Goal: Information Seeking & Learning: Check status

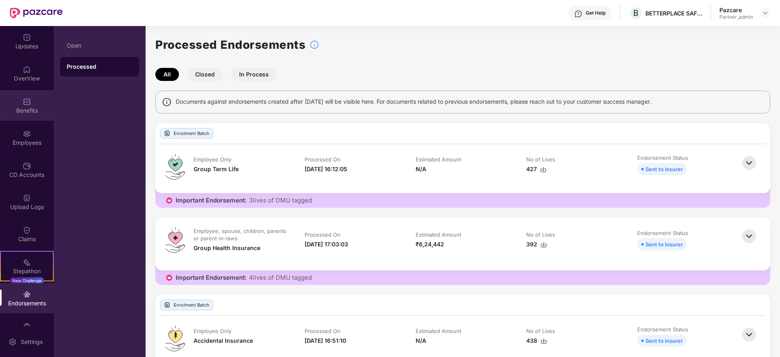
click at [24, 110] on div "Benefits" at bounding box center [27, 111] width 54 height 8
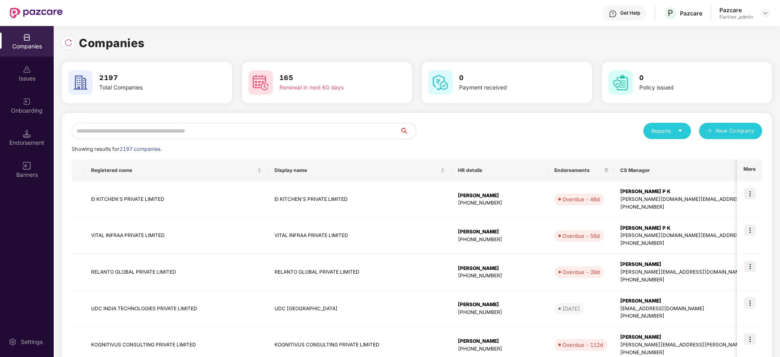
click at [246, 131] on input "text" at bounding box center [236, 131] width 328 height 16
paste input "*****"
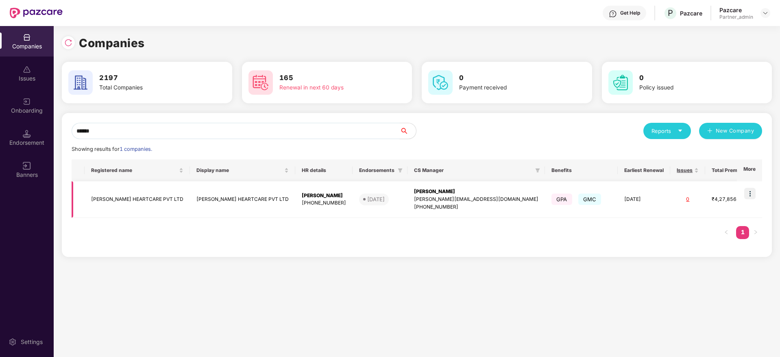
scroll to position [0, 1]
type input "*****"
click at [408, 186] on td "[PERSON_NAME] [PERSON_NAME][EMAIL_ADDRESS][DOMAIN_NAME] [PHONE_NUMBER]" at bounding box center [477, 199] width 138 height 37
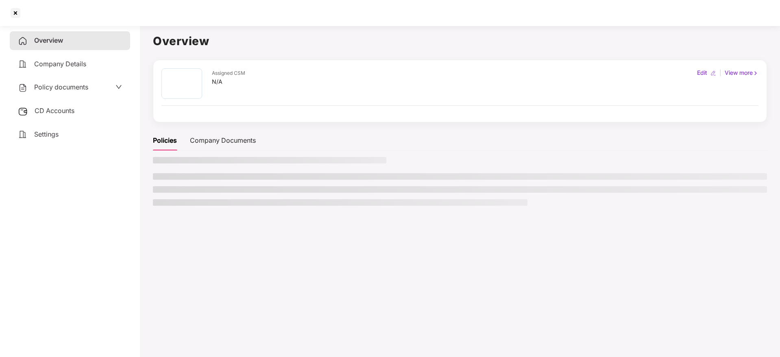
scroll to position [0, 0]
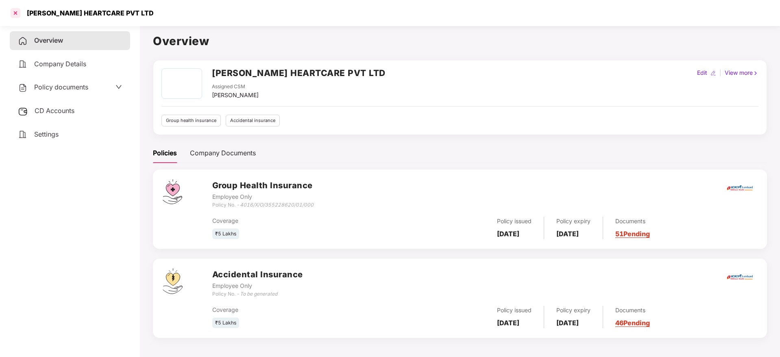
click at [18, 13] on div at bounding box center [15, 13] width 13 height 13
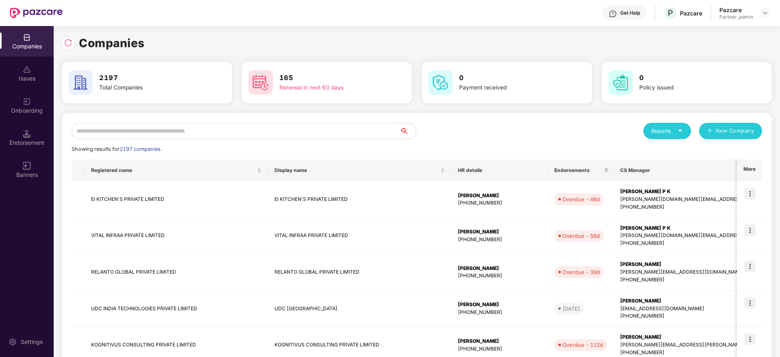
click at [223, 129] on input "text" at bounding box center [236, 131] width 328 height 16
paste input "*****"
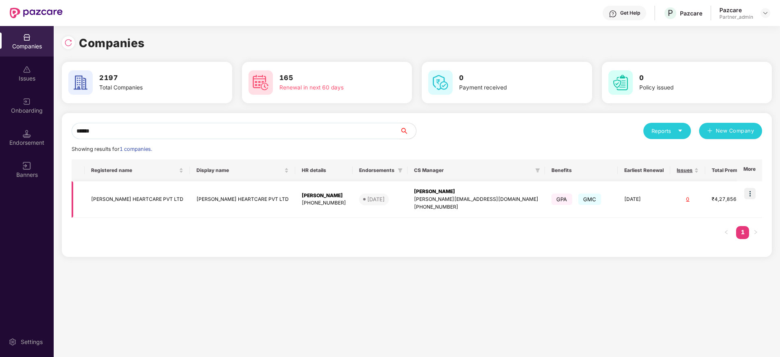
type input "*****"
click at [754, 194] on img at bounding box center [750, 193] width 11 height 11
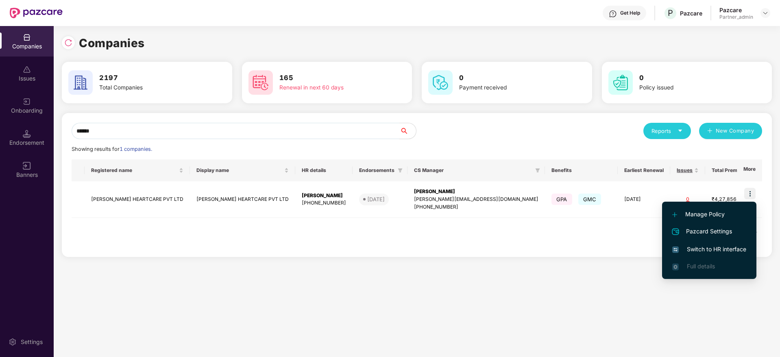
click at [710, 246] on span "Switch to HR interface" at bounding box center [710, 249] width 74 height 9
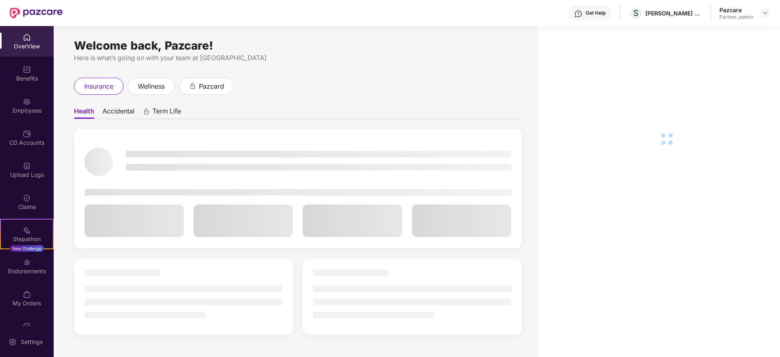
click at [23, 74] on div "Benefits" at bounding box center [27, 78] width 54 height 8
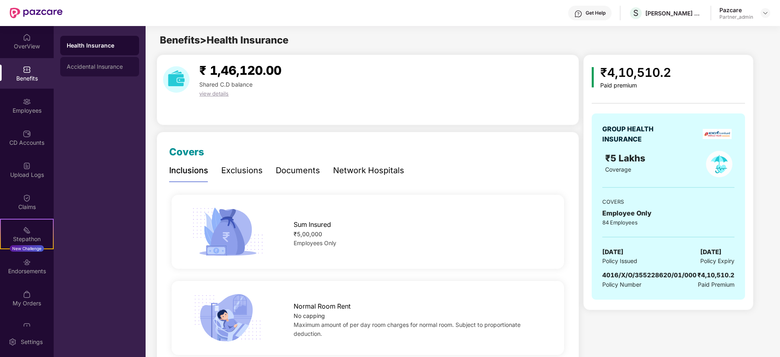
click at [105, 70] on div "Accidental Insurance" at bounding box center [99, 67] width 79 height 20
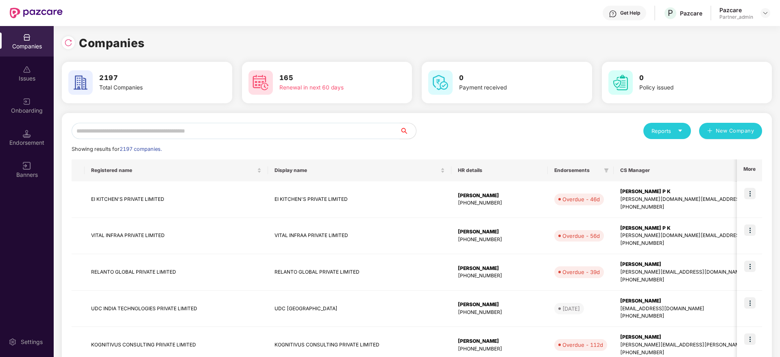
click at [93, 127] on input "text" at bounding box center [236, 131] width 328 height 16
paste input "*****"
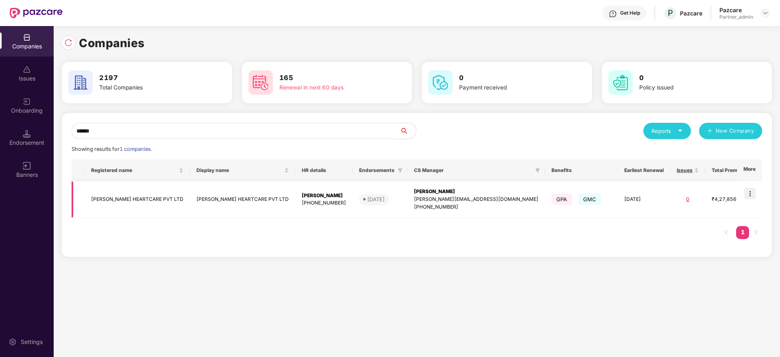
type input "*****"
click at [414, 192] on div "[PERSON_NAME]" at bounding box center [476, 192] width 125 height 8
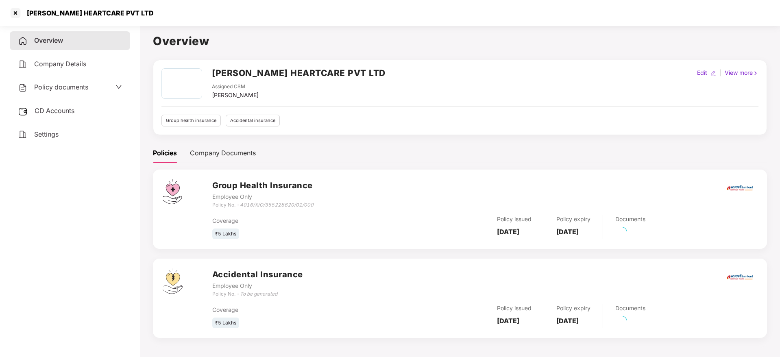
click at [53, 109] on span "CD Accounts" at bounding box center [55, 111] width 40 height 8
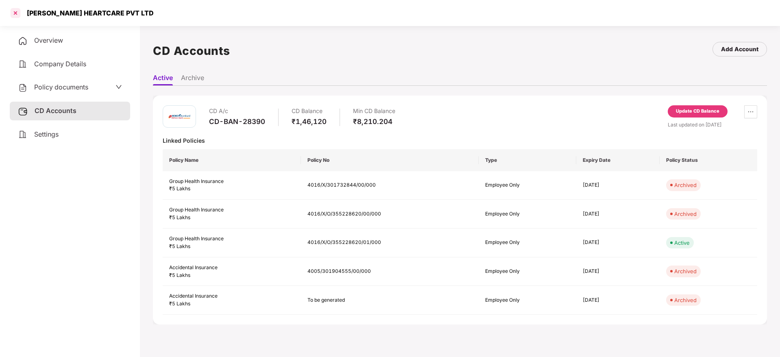
click at [17, 15] on div at bounding box center [15, 13] width 13 height 13
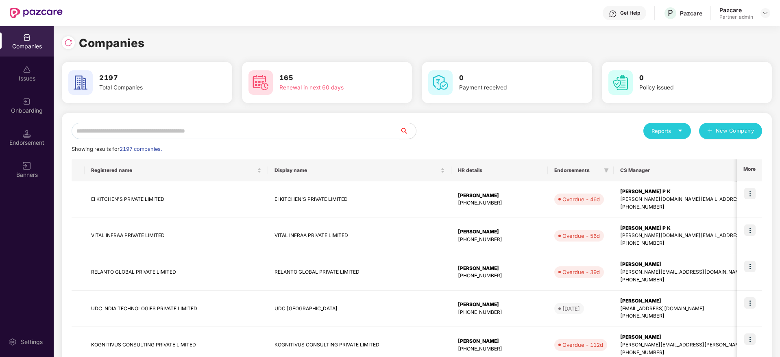
click at [122, 128] on input "text" at bounding box center [236, 131] width 328 height 16
paste input "*****"
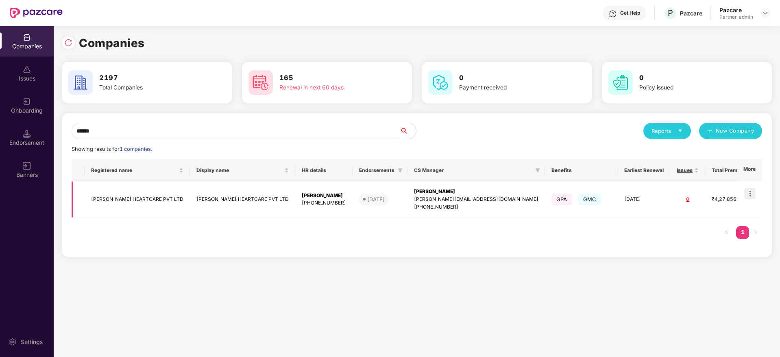
type input "*****"
click at [748, 193] on img at bounding box center [750, 193] width 11 height 11
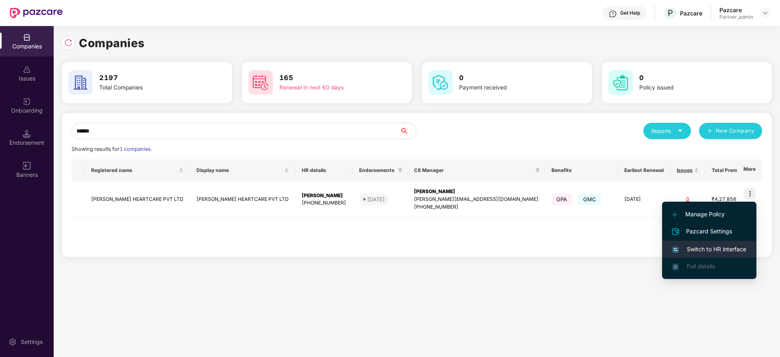
click at [723, 247] on span "Switch to HR interface" at bounding box center [710, 249] width 74 height 9
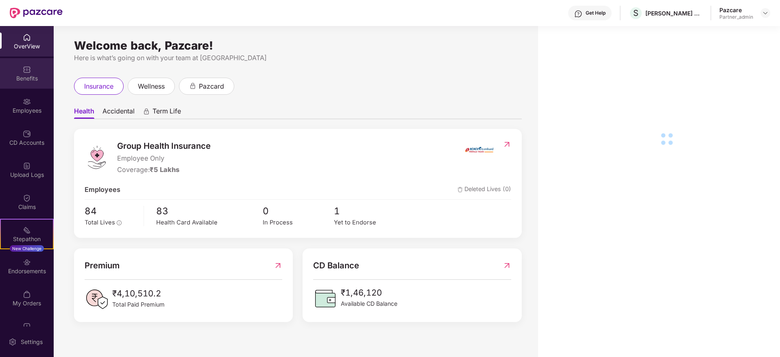
click at [24, 71] on img at bounding box center [27, 70] width 8 height 8
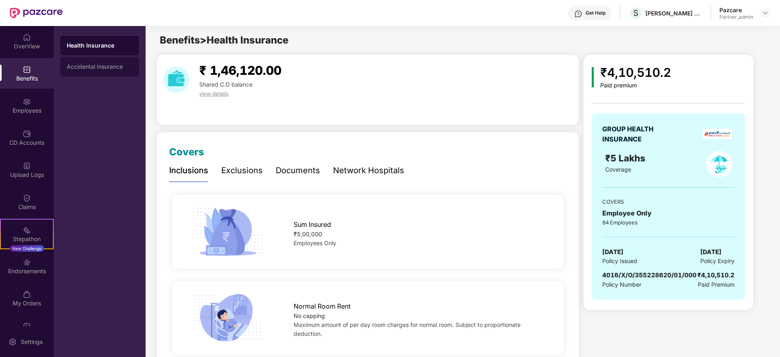
click at [96, 68] on div "Accidental Insurance" at bounding box center [100, 66] width 66 height 7
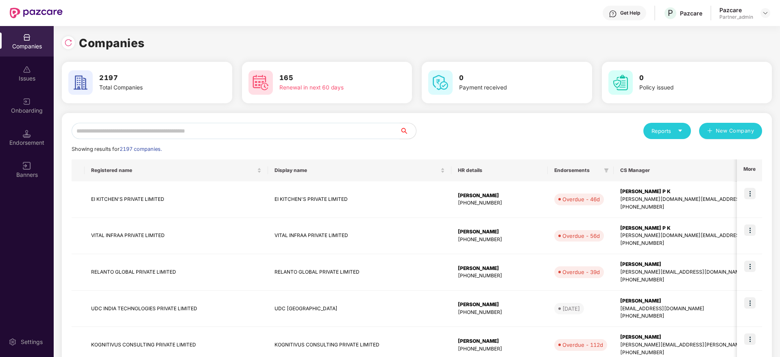
click at [116, 129] on input "text" at bounding box center [236, 131] width 328 height 16
paste input "*****"
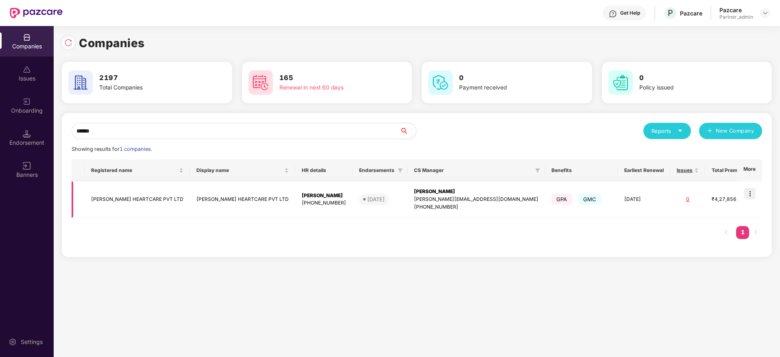
type input "*****"
click at [414, 191] on div "[PERSON_NAME]" at bounding box center [476, 192] width 125 height 8
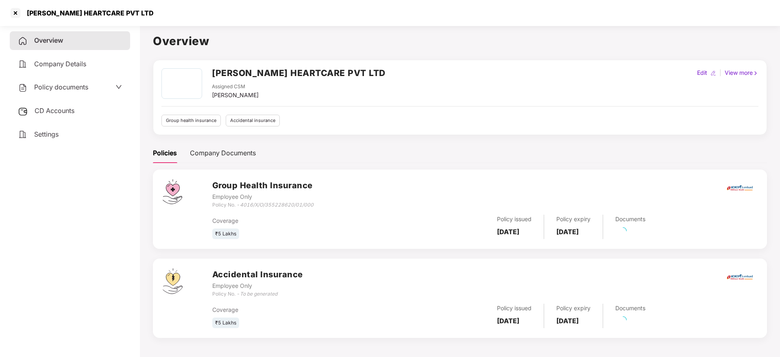
click at [46, 114] on span "CD Accounts" at bounding box center [55, 111] width 40 height 8
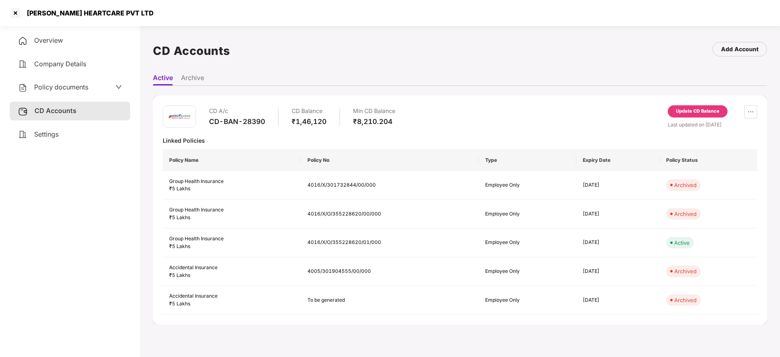
click at [31, 136] on div "Settings" at bounding box center [70, 134] width 120 height 19
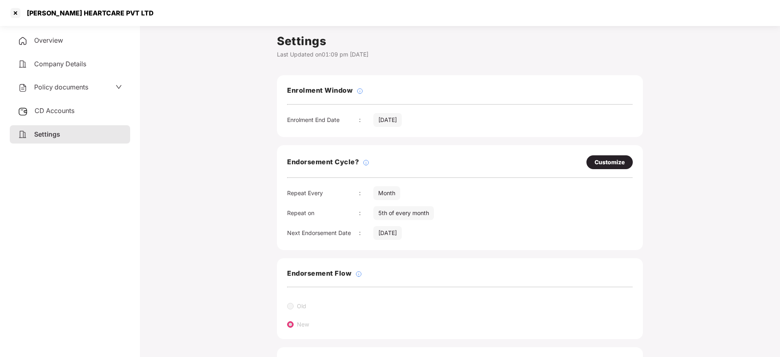
click at [51, 45] on div "Overview" at bounding box center [70, 40] width 120 height 19
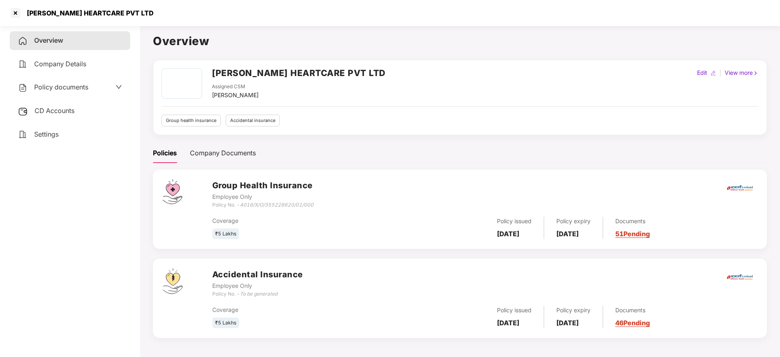
click at [645, 229] on div "Documents 51 Pending" at bounding box center [626, 228] width 47 height 22
click at [647, 235] on link "51 Pending" at bounding box center [633, 234] width 35 height 8
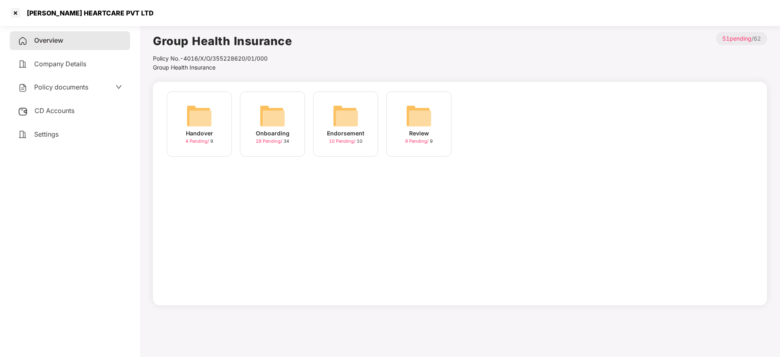
click at [267, 116] on img at bounding box center [273, 116] width 26 height 26
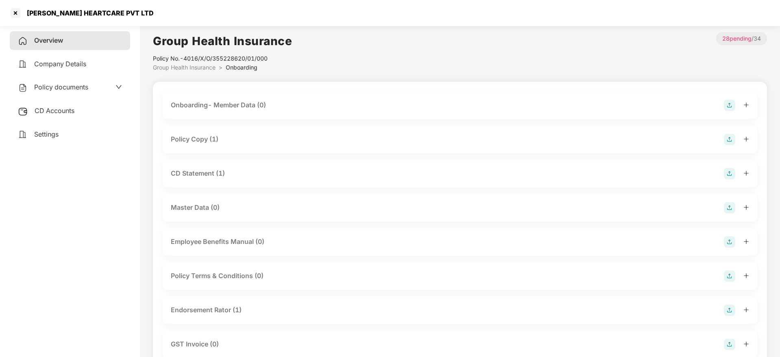
click at [749, 138] on icon "plus" at bounding box center [747, 139] width 6 height 6
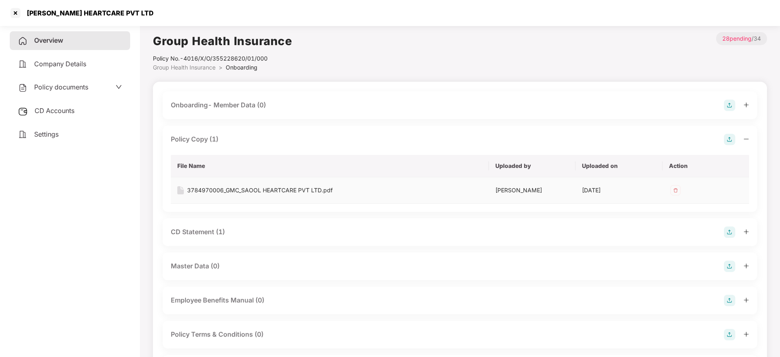
click at [238, 193] on div "3784970006_GMC_SAOOL HEARTCARE PVT LTD.pdf" at bounding box center [260, 190] width 146 height 9
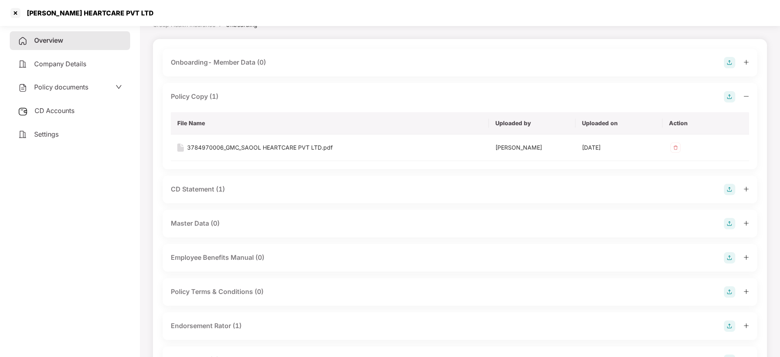
scroll to position [61, 0]
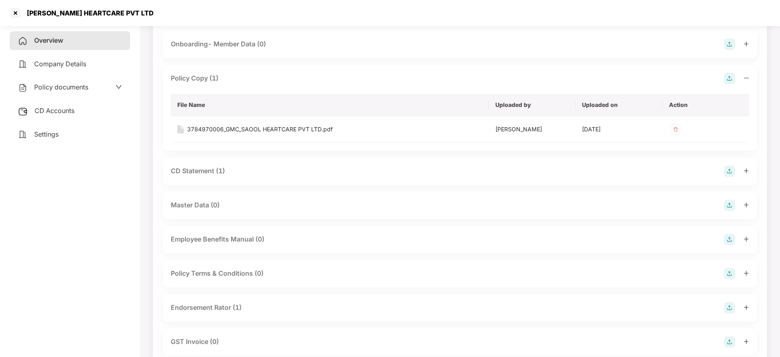
click at [747, 170] on icon "plus" at bounding box center [746, 170] width 4 height 0
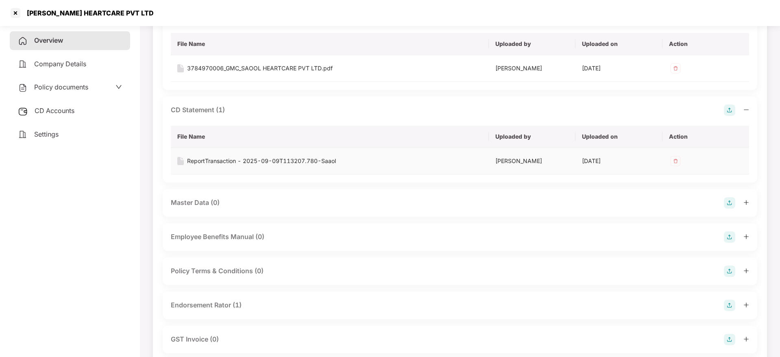
scroll to position [183, 0]
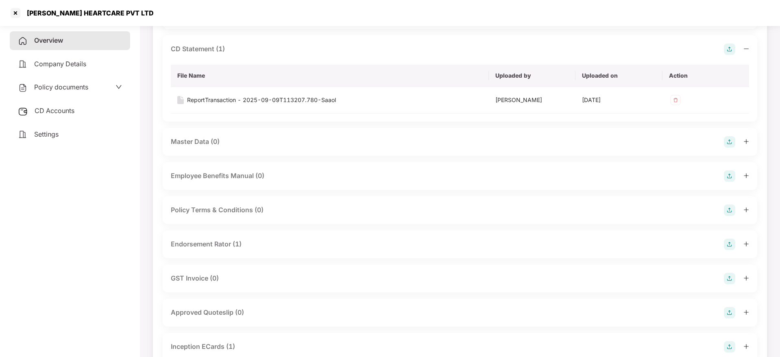
click at [744, 247] on div at bounding box center [736, 244] width 25 height 11
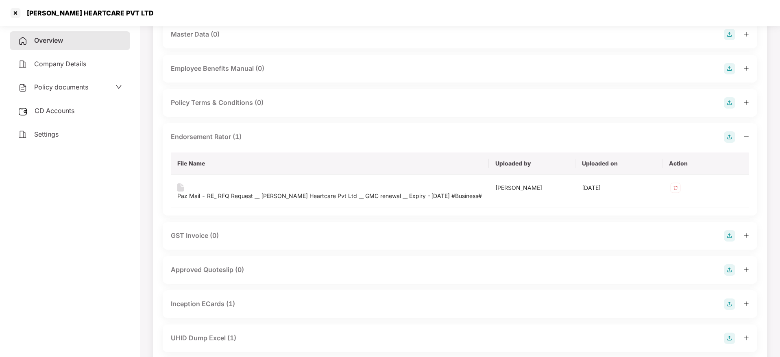
scroll to position [366, 0]
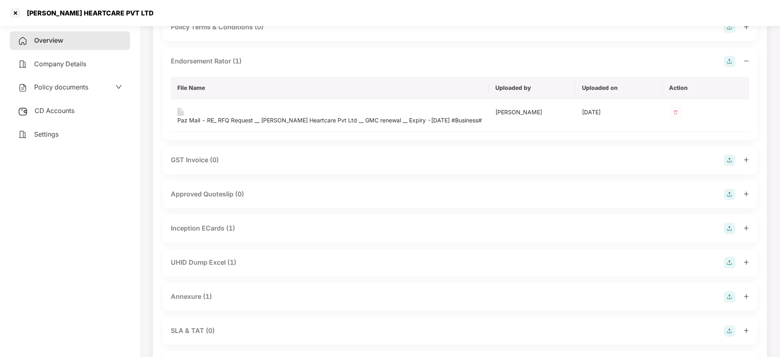
click at [748, 227] on icon "plus" at bounding box center [747, 228] width 6 height 6
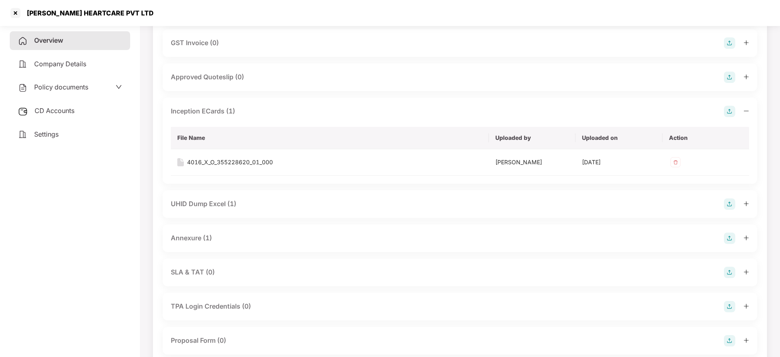
scroll to position [488, 0]
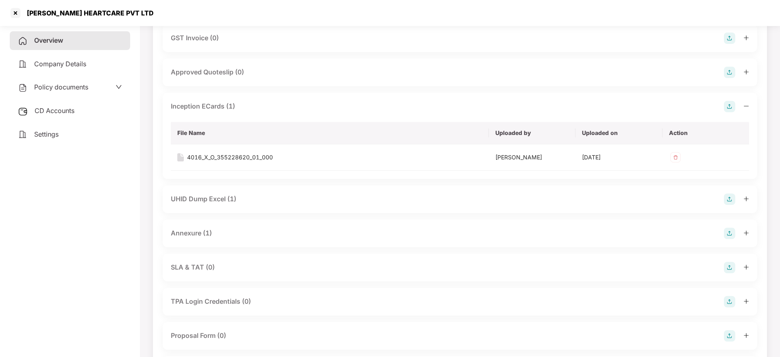
click at [746, 199] on icon "plus" at bounding box center [746, 199] width 4 height 0
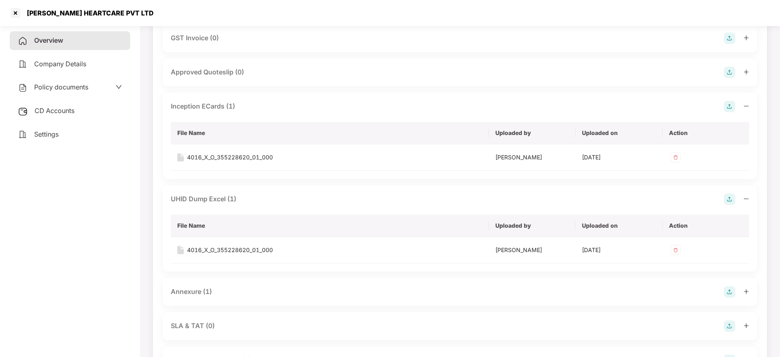
scroll to position [549, 0]
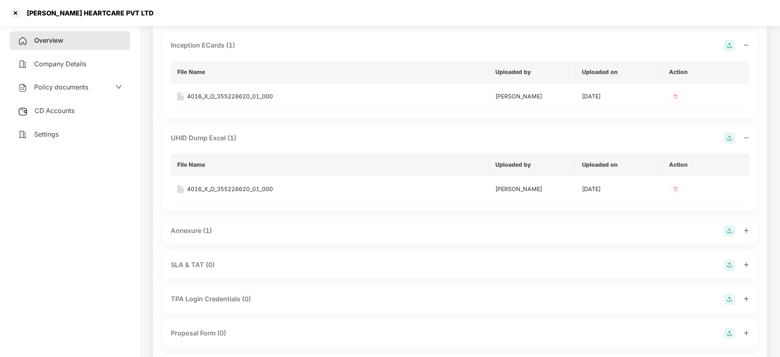
click at [748, 229] on icon "plus" at bounding box center [747, 231] width 6 height 6
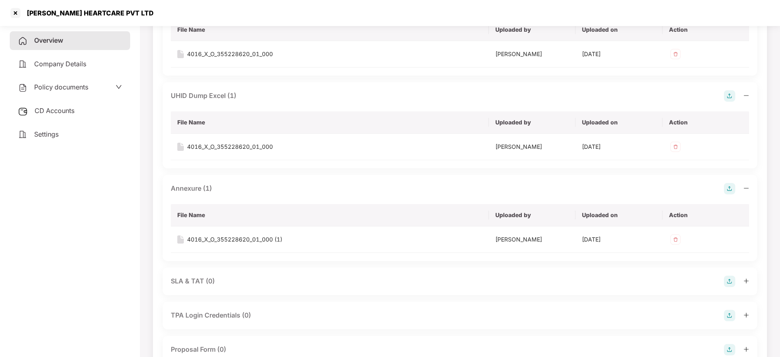
scroll to position [610, 0]
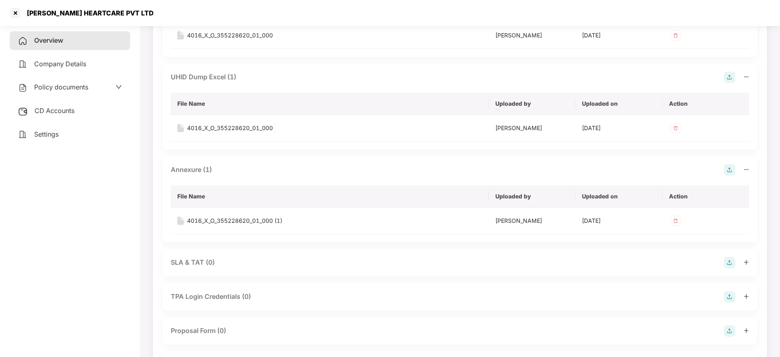
click at [50, 39] on span "Overview" at bounding box center [48, 40] width 29 height 8
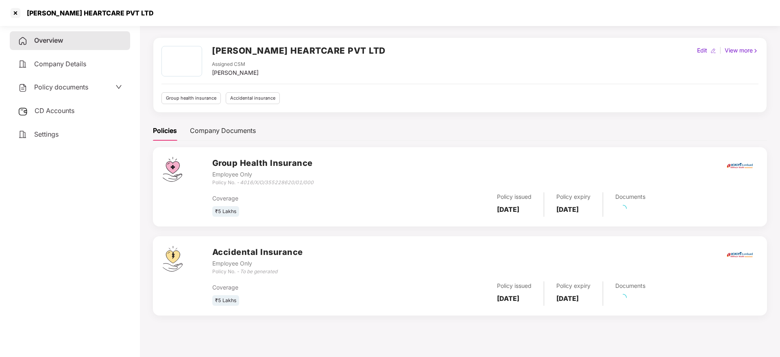
scroll to position [22, 0]
click at [650, 300] on link "46 Pending" at bounding box center [633, 301] width 35 height 8
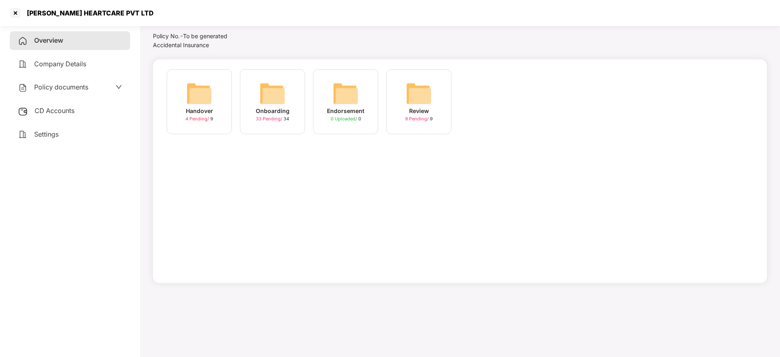
click at [284, 100] on img at bounding box center [273, 94] width 26 height 26
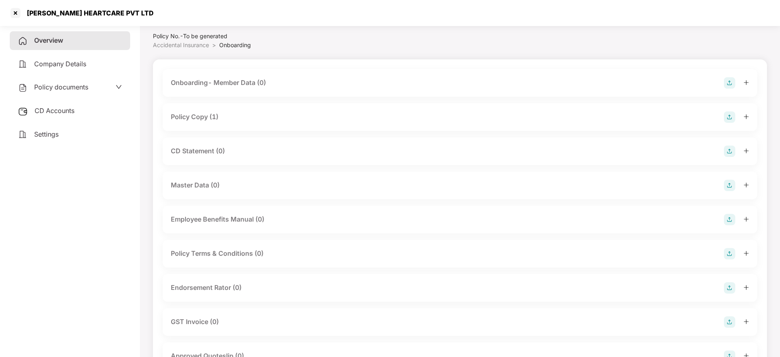
click at [748, 117] on icon "plus" at bounding box center [747, 117] width 6 height 6
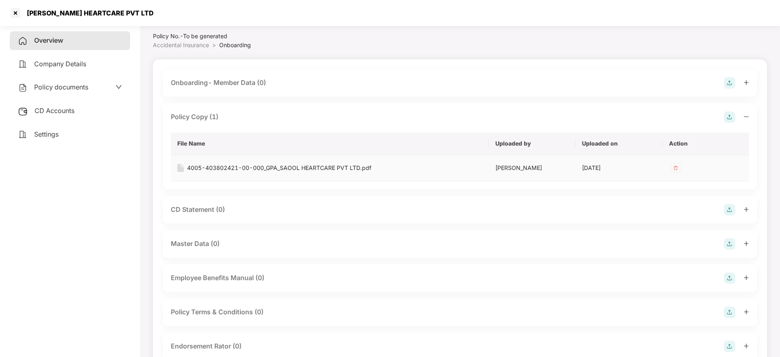
click at [271, 164] on div "4005-403802421-00-000_GPA_SAOOL HEARTCARE PVT LTD.pdf" at bounding box center [279, 168] width 184 height 9
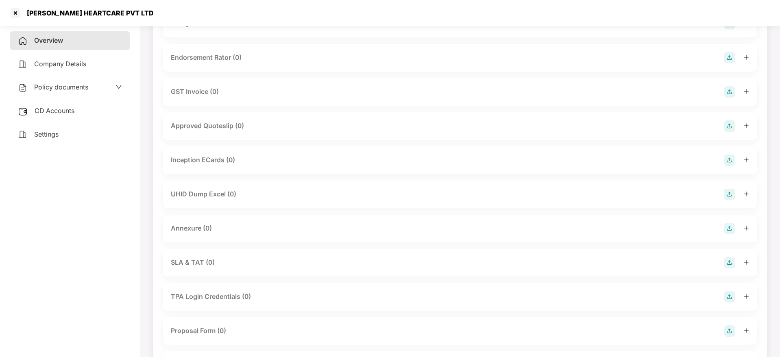
scroll to position [328, 0]
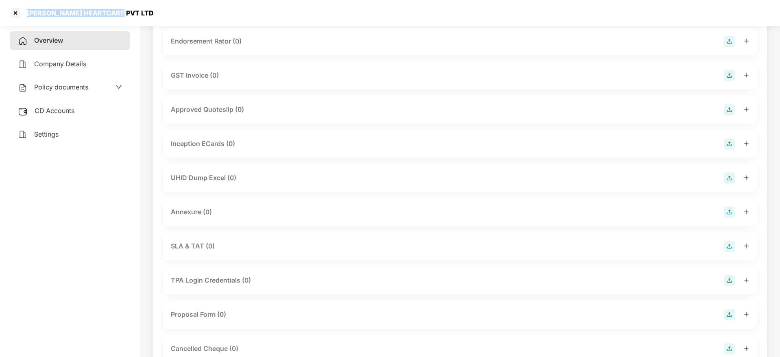
drag, startPoint x: 30, startPoint y: 12, endPoint x: 138, endPoint y: 1, distance: 109.2
click at [142, 1] on div "[PERSON_NAME] HEARTCARE PVT LTD" at bounding box center [390, 13] width 780 height 26
copy div "[PERSON_NAME] HEARTCARE PVT LTD"
click at [17, 12] on div at bounding box center [15, 13] width 13 height 13
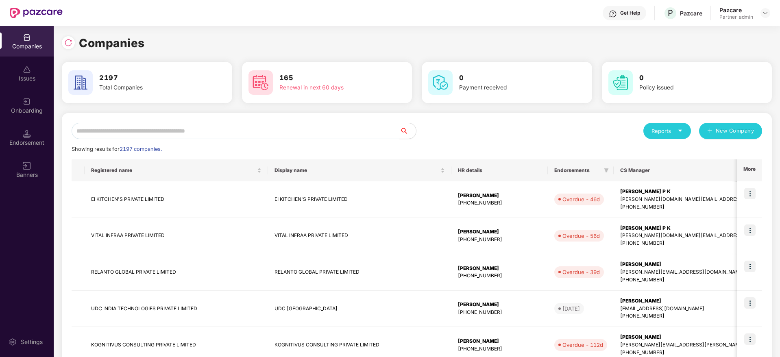
scroll to position [0, 0]
click at [183, 129] on input "text" at bounding box center [236, 131] width 328 height 16
paste input "**********"
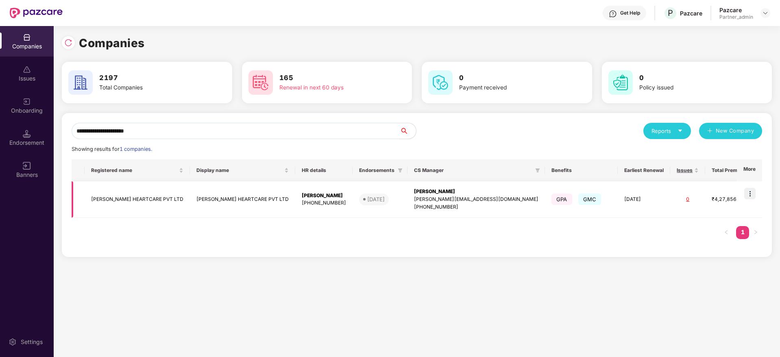
scroll to position [0, 1]
type input "**********"
drag, startPoint x: 32, startPoint y: 121, endPoint x: 30, endPoint y: 140, distance: 19.3
click at [30, 140] on div "Endorsement" at bounding box center [27, 143] width 54 height 8
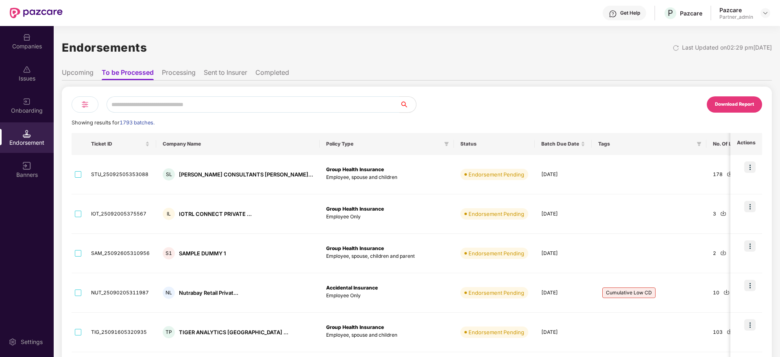
click at [218, 72] on li "Sent to Insurer" at bounding box center [226, 74] width 44 height 12
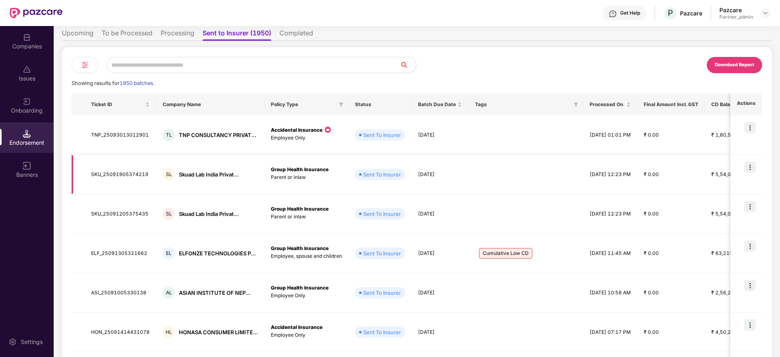
scroll to position [0, 0]
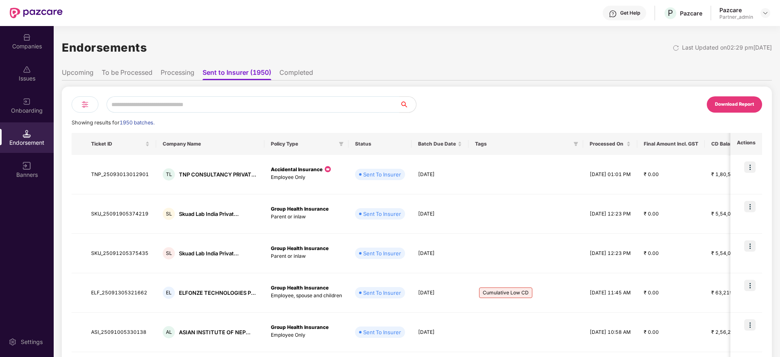
click at [85, 102] on img at bounding box center [85, 105] width 10 height 10
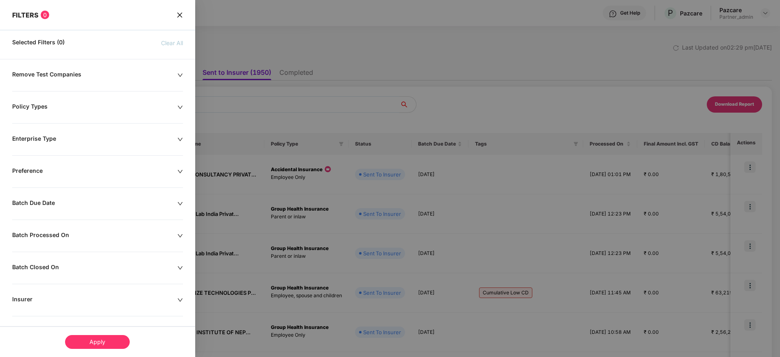
scroll to position [91, 0]
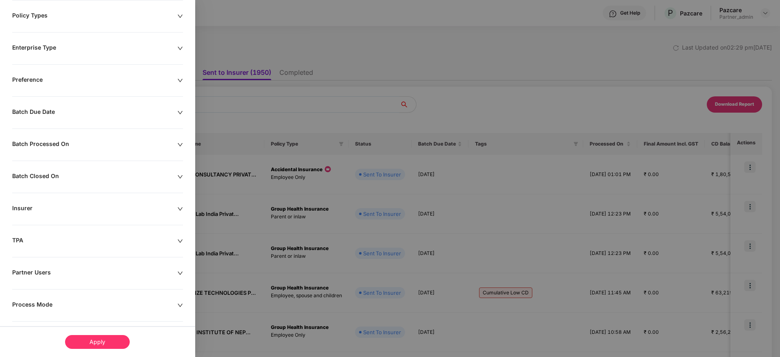
click at [124, 146] on div "Batch Processed On" at bounding box center [94, 144] width 165 height 9
click at [58, 166] on input at bounding box center [48, 169] width 62 height 9
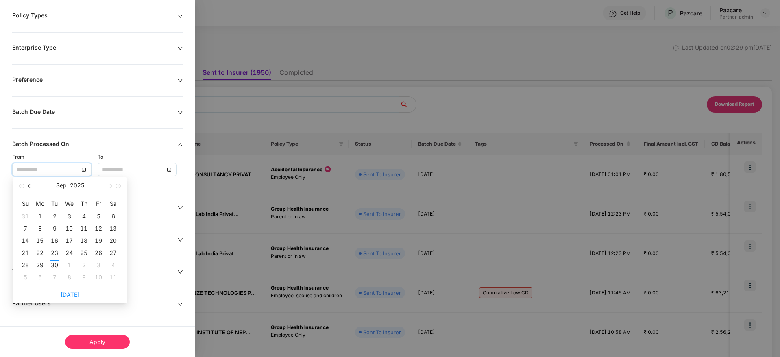
click at [31, 186] on button "button" at bounding box center [29, 185] width 9 height 16
type input "**********"
click at [98, 213] on div "1" at bounding box center [99, 217] width 10 height 10
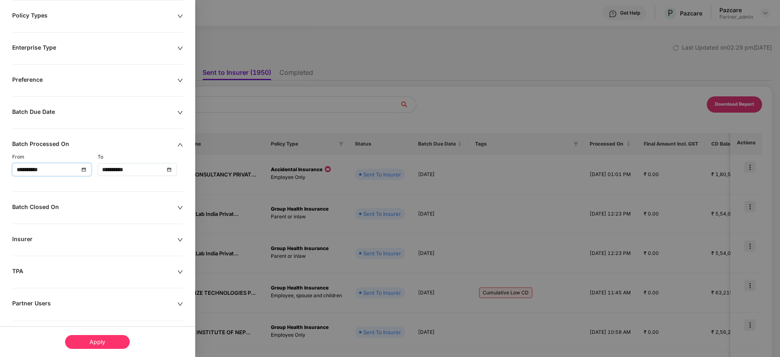
click at [144, 167] on input "**********" at bounding box center [133, 169] width 62 height 9
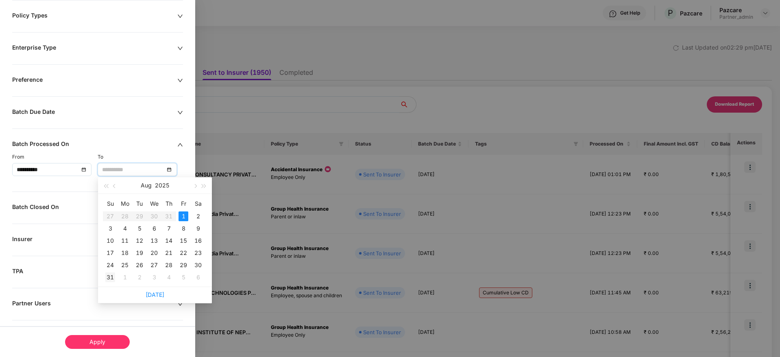
type input "**********"
click at [109, 274] on div "31" at bounding box center [110, 278] width 10 height 10
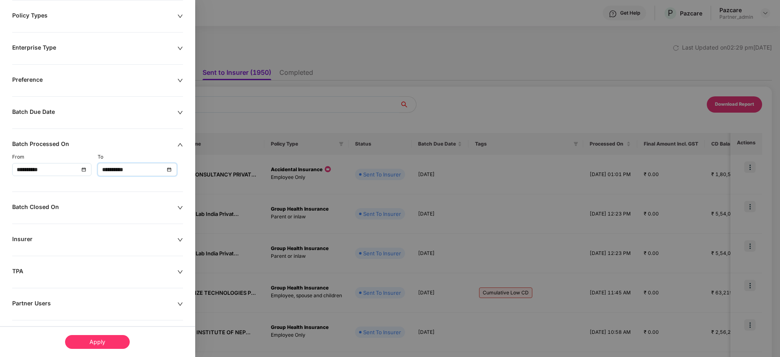
click at [103, 339] on div "Apply" at bounding box center [97, 342] width 65 height 14
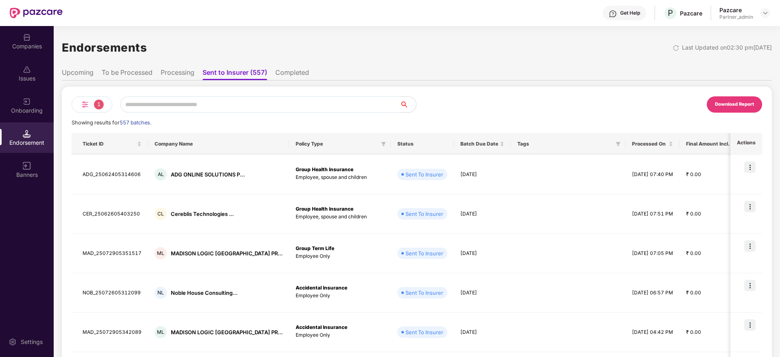
scroll to position [0, 0]
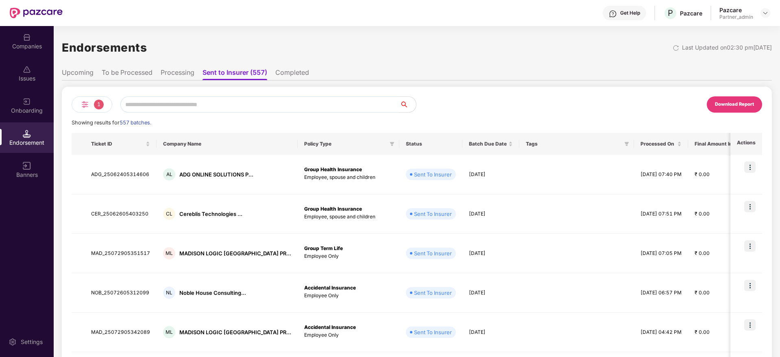
click at [97, 105] on span "1" at bounding box center [99, 105] width 10 height 10
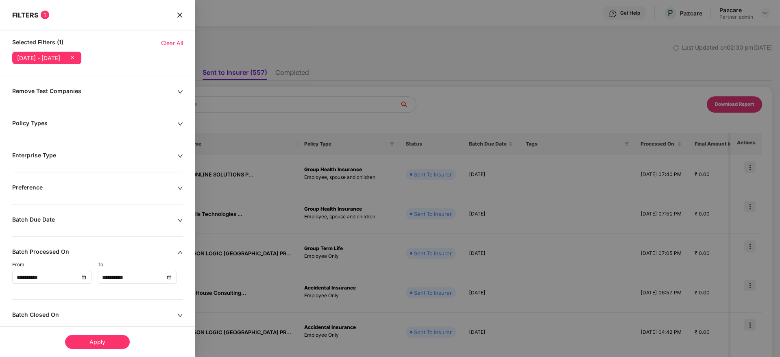
click at [107, 122] on div "Policy Types" at bounding box center [94, 124] width 165 height 9
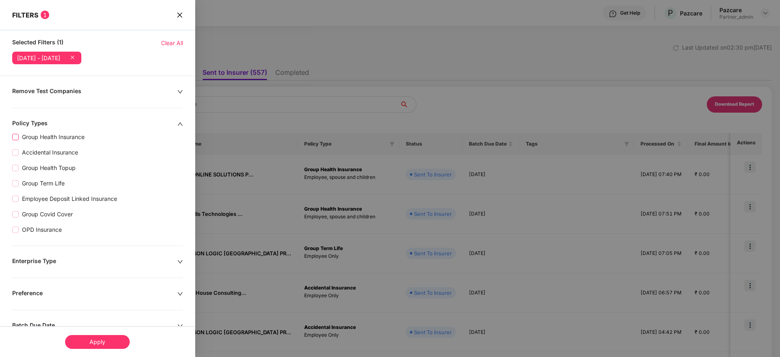
click at [44, 136] on span "Group Health Insurance" at bounding box center [53, 137] width 69 height 9
click at [97, 340] on div "Apply" at bounding box center [97, 342] width 65 height 14
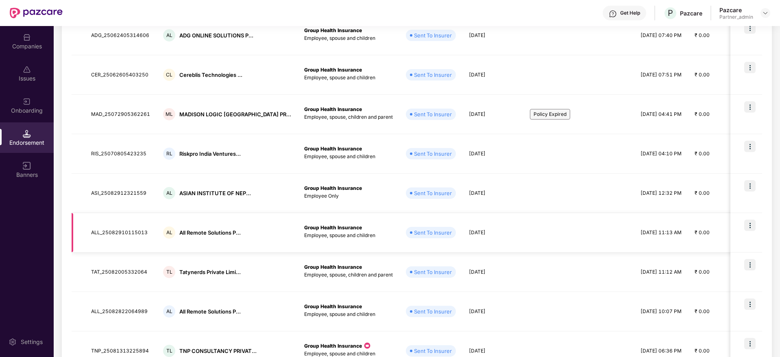
scroll to position [232, 0]
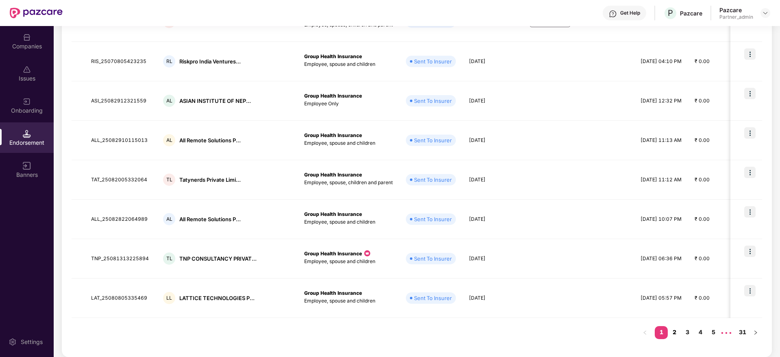
click at [674, 333] on link "2" at bounding box center [674, 332] width 13 height 12
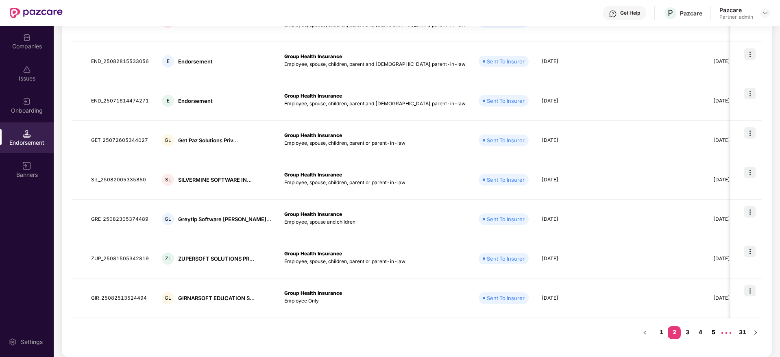
click at [711, 332] on link "5" at bounding box center [713, 332] width 13 height 12
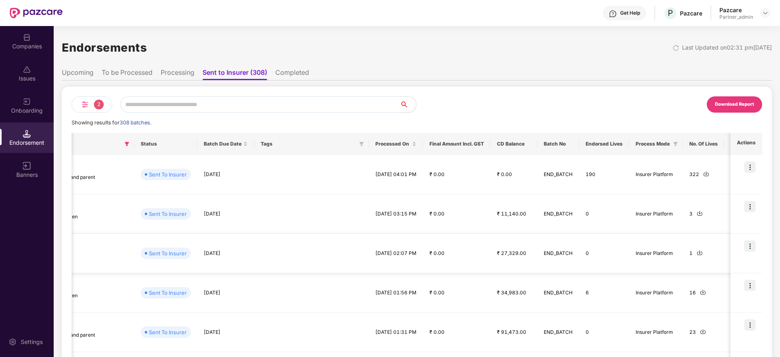
scroll to position [0, 293]
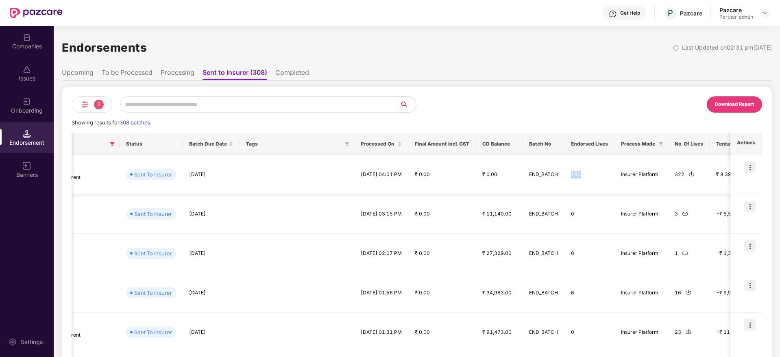
drag, startPoint x: 567, startPoint y: 175, endPoint x: 597, endPoint y: 176, distance: 30.5
click at [597, 176] on td "190" at bounding box center [590, 174] width 50 height 39
click at [593, 177] on td "190" at bounding box center [590, 174] width 50 height 39
drag, startPoint x: 568, startPoint y: 175, endPoint x: 592, endPoint y: 175, distance: 24.0
click at [592, 175] on td "190" at bounding box center [590, 174] width 50 height 39
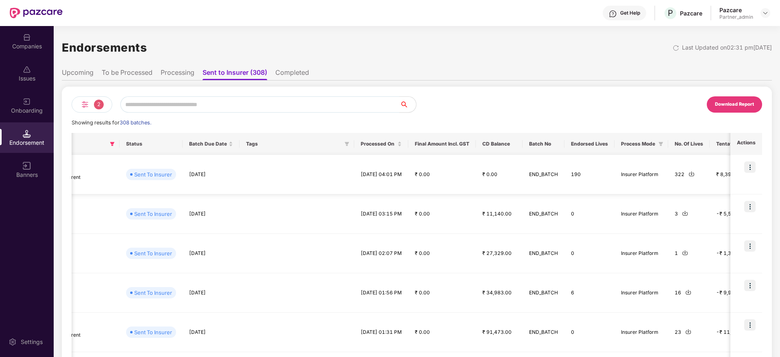
click at [675, 174] on div "322" at bounding box center [689, 175] width 28 height 8
